Goal: Information Seeking & Learning: Stay updated

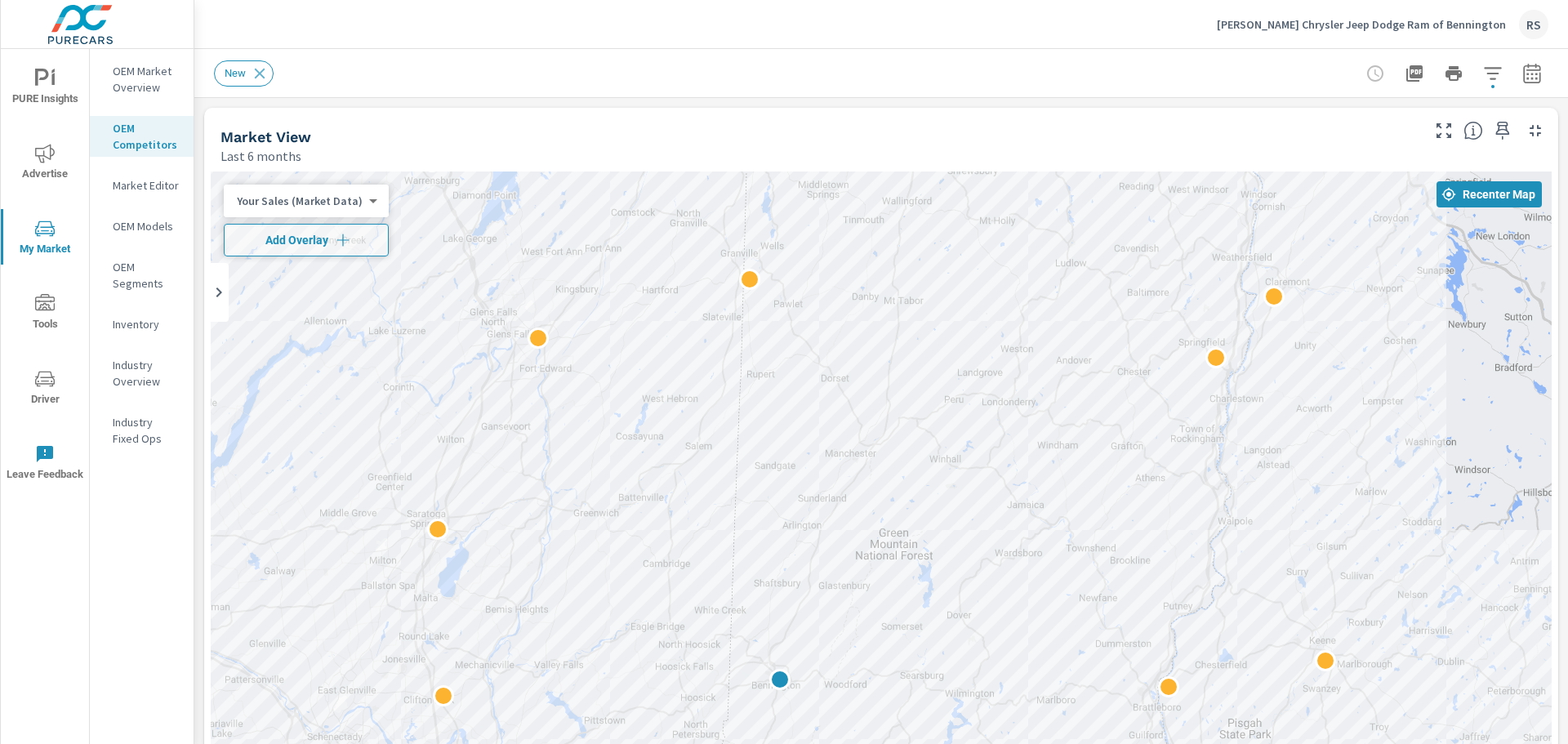
scroll to position [1, 0]
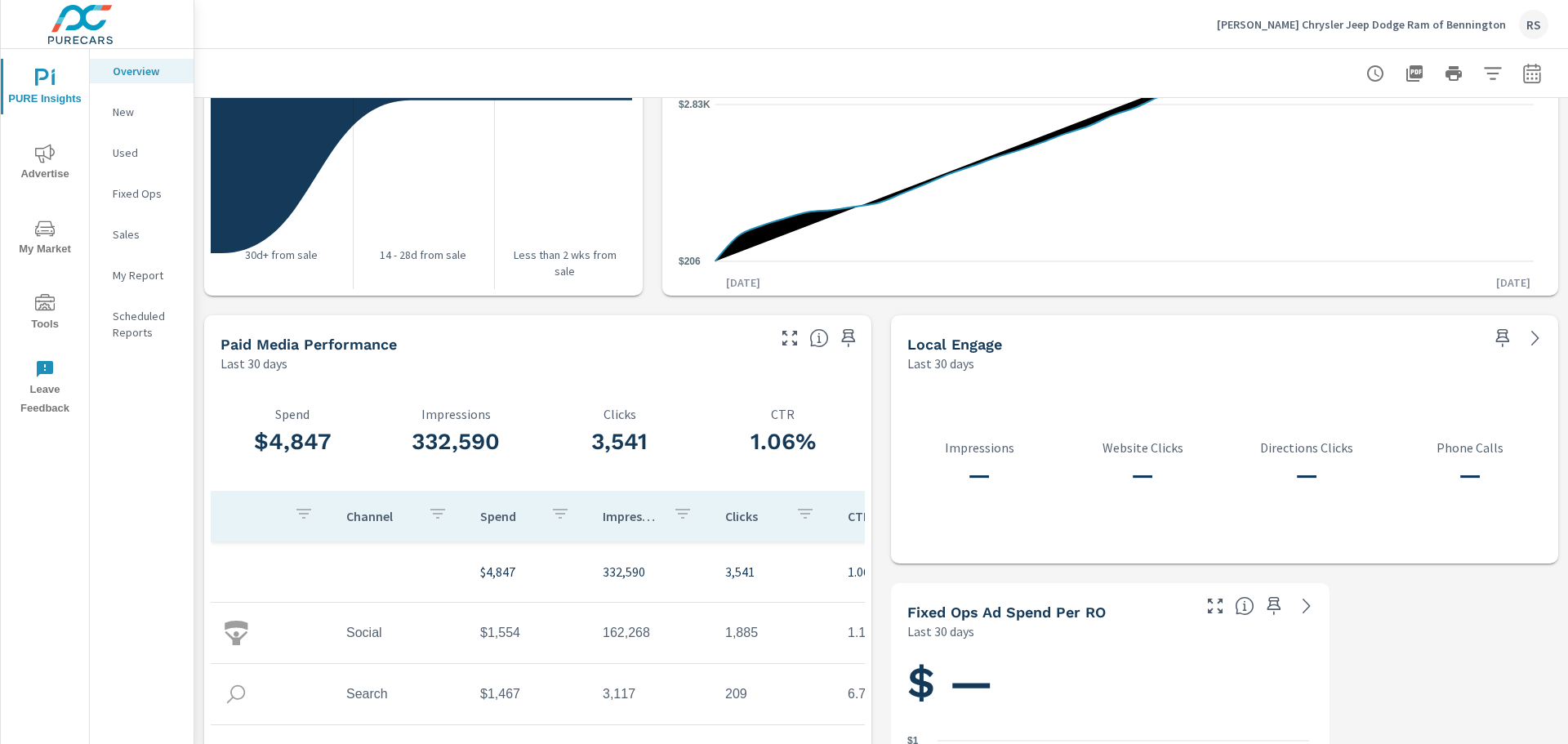
scroll to position [1960, 0]
